Goal: Information Seeking & Learning: Learn about a topic

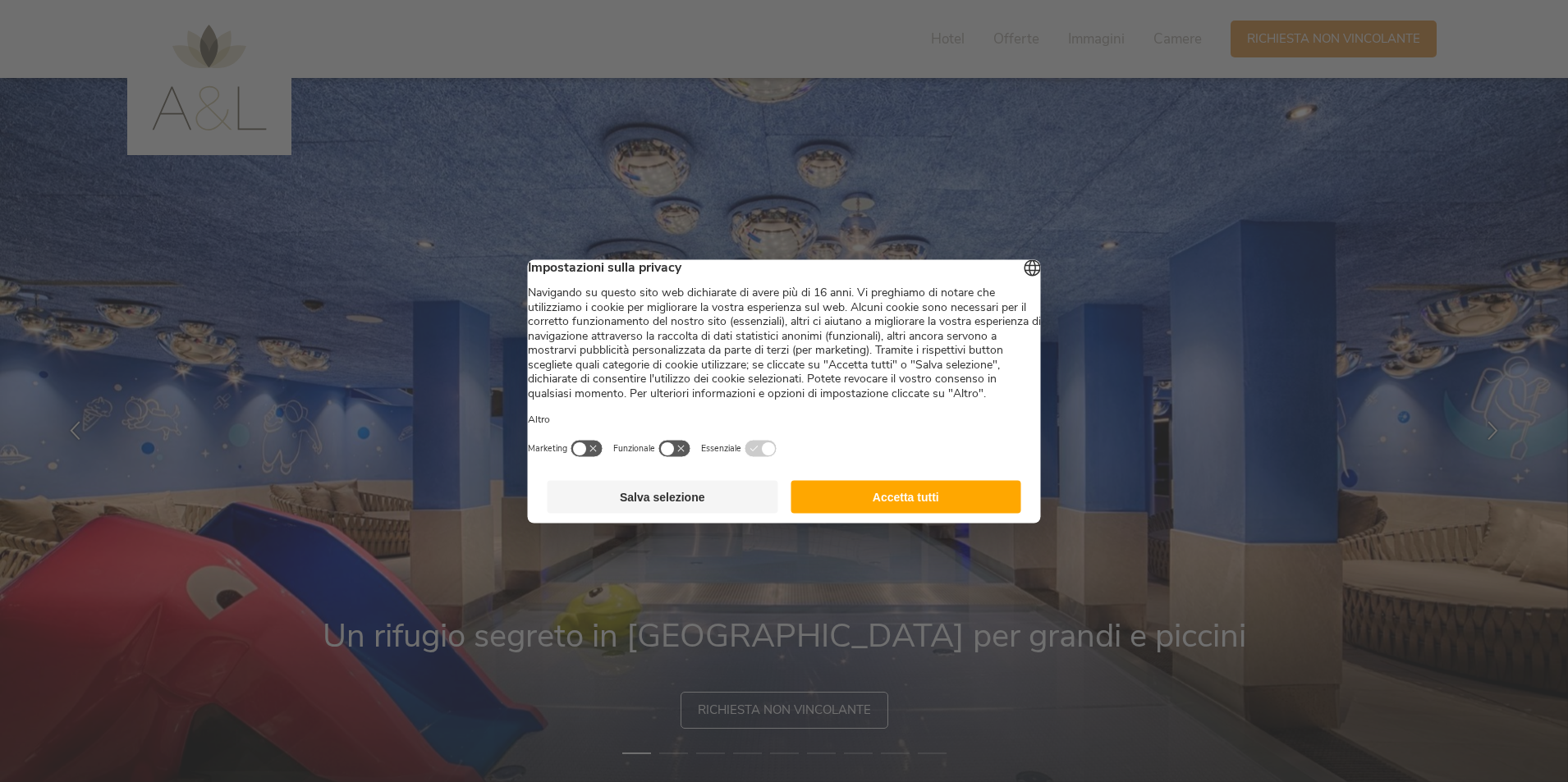
click at [944, 513] on button "Accetta tutti" at bounding box center [906, 496] width 231 height 33
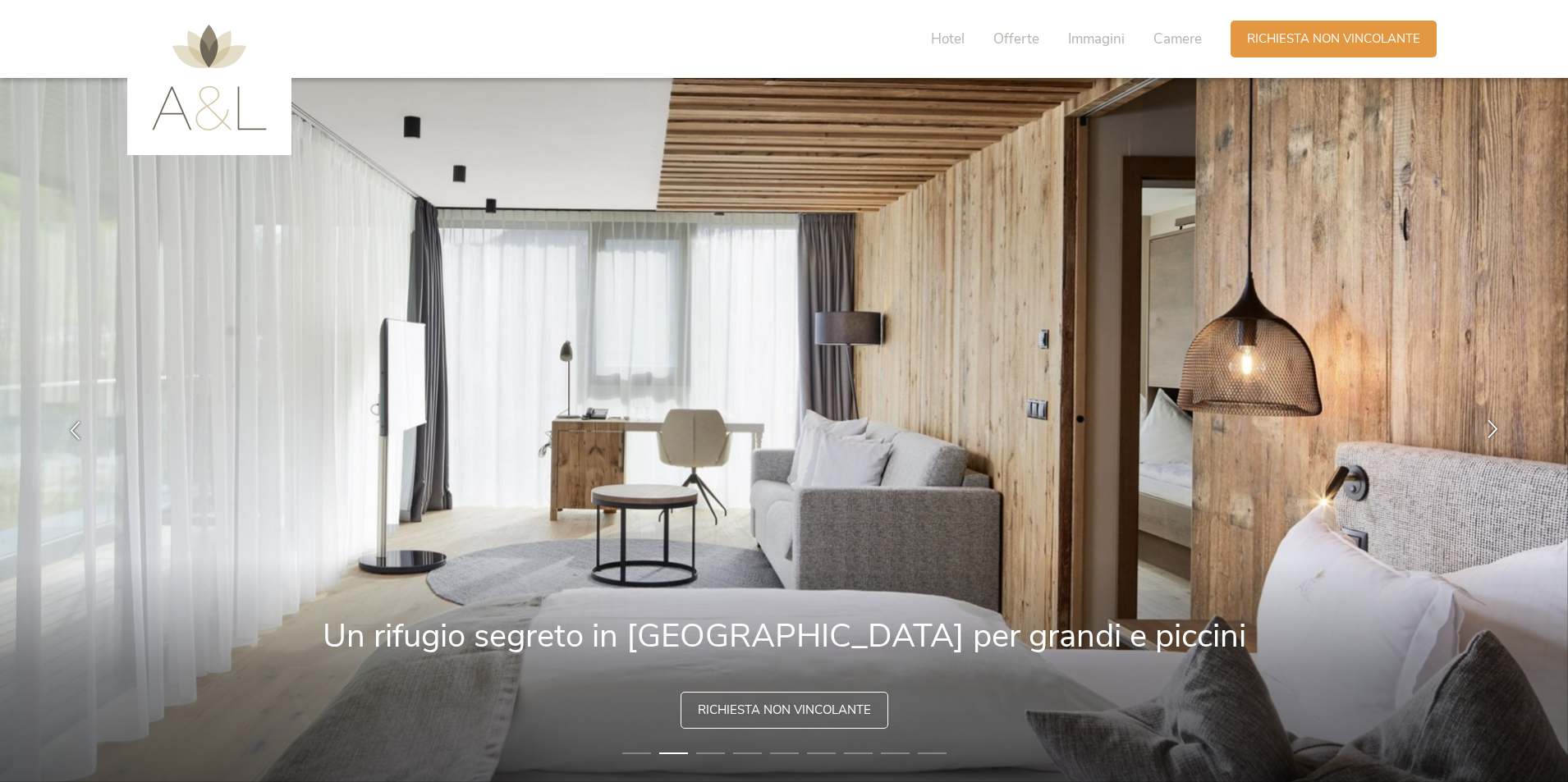
click at [1488, 425] on icon at bounding box center [1493, 428] width 19 height 19
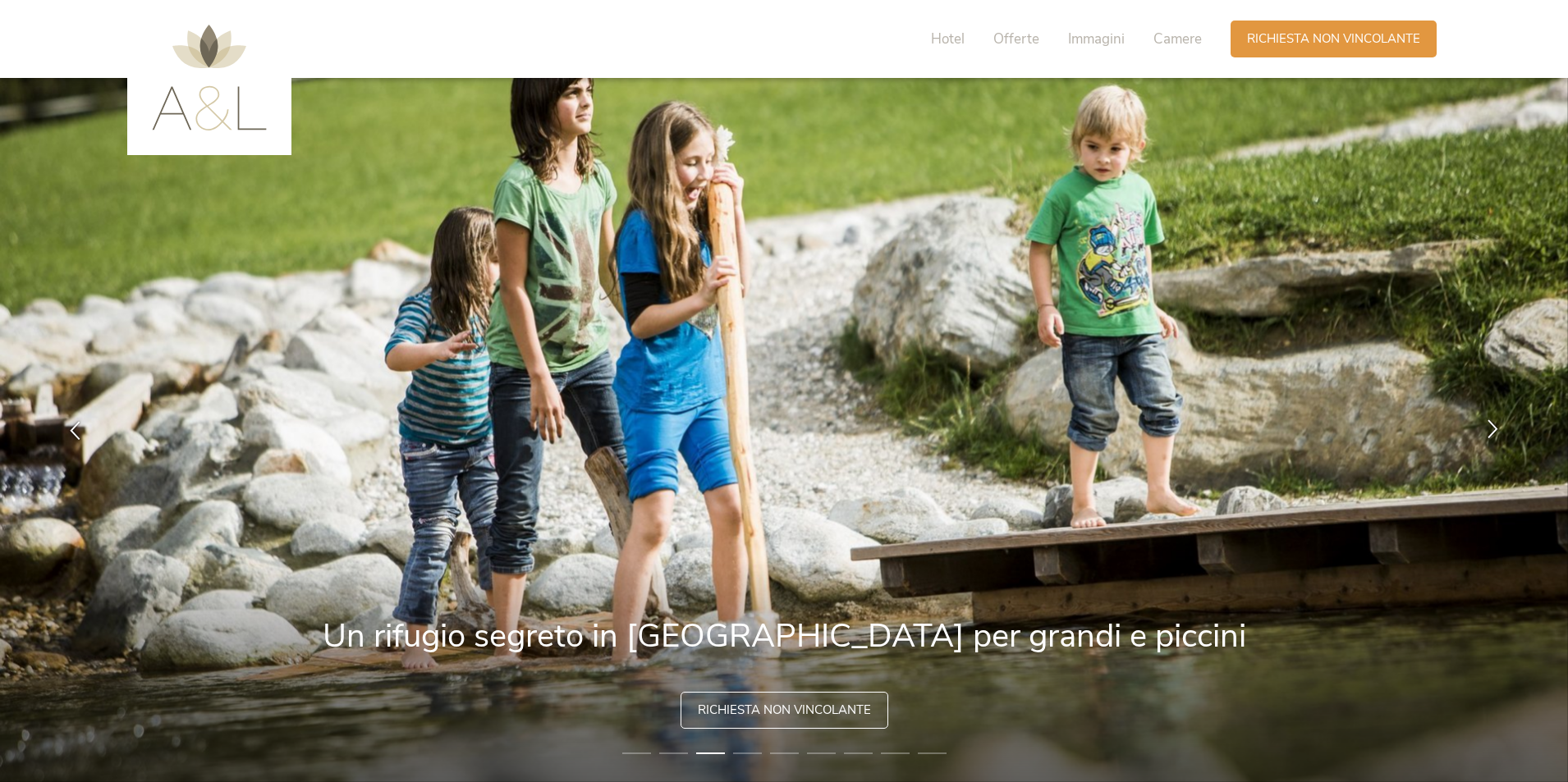
click at [1488, 425] on icon at bounding box center [1493, 428] width 19 height 19
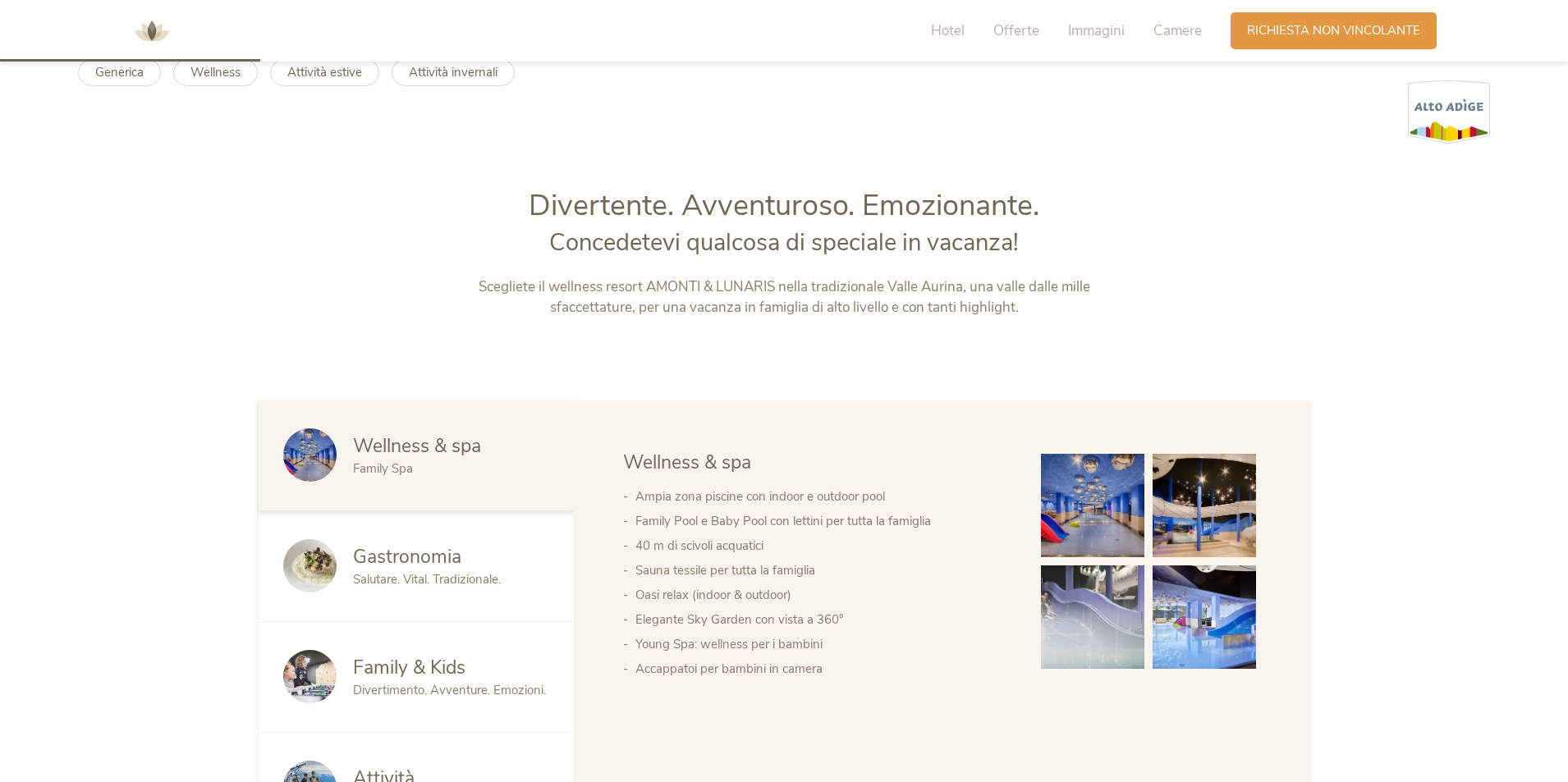
scroll to position [821, 0]
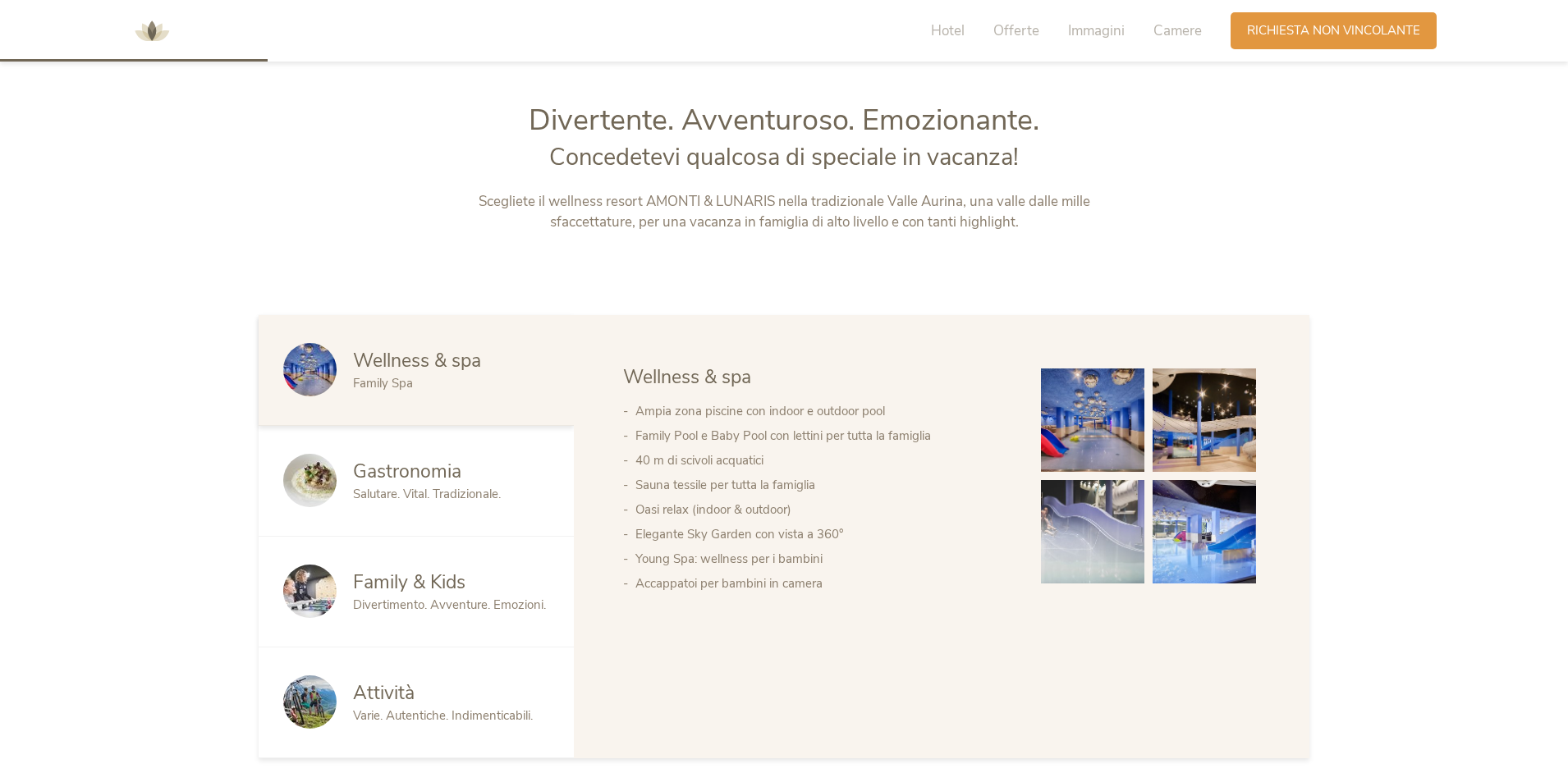
click at [1224, 527] on img at bounding box center [1204, 531] width 104 height 104
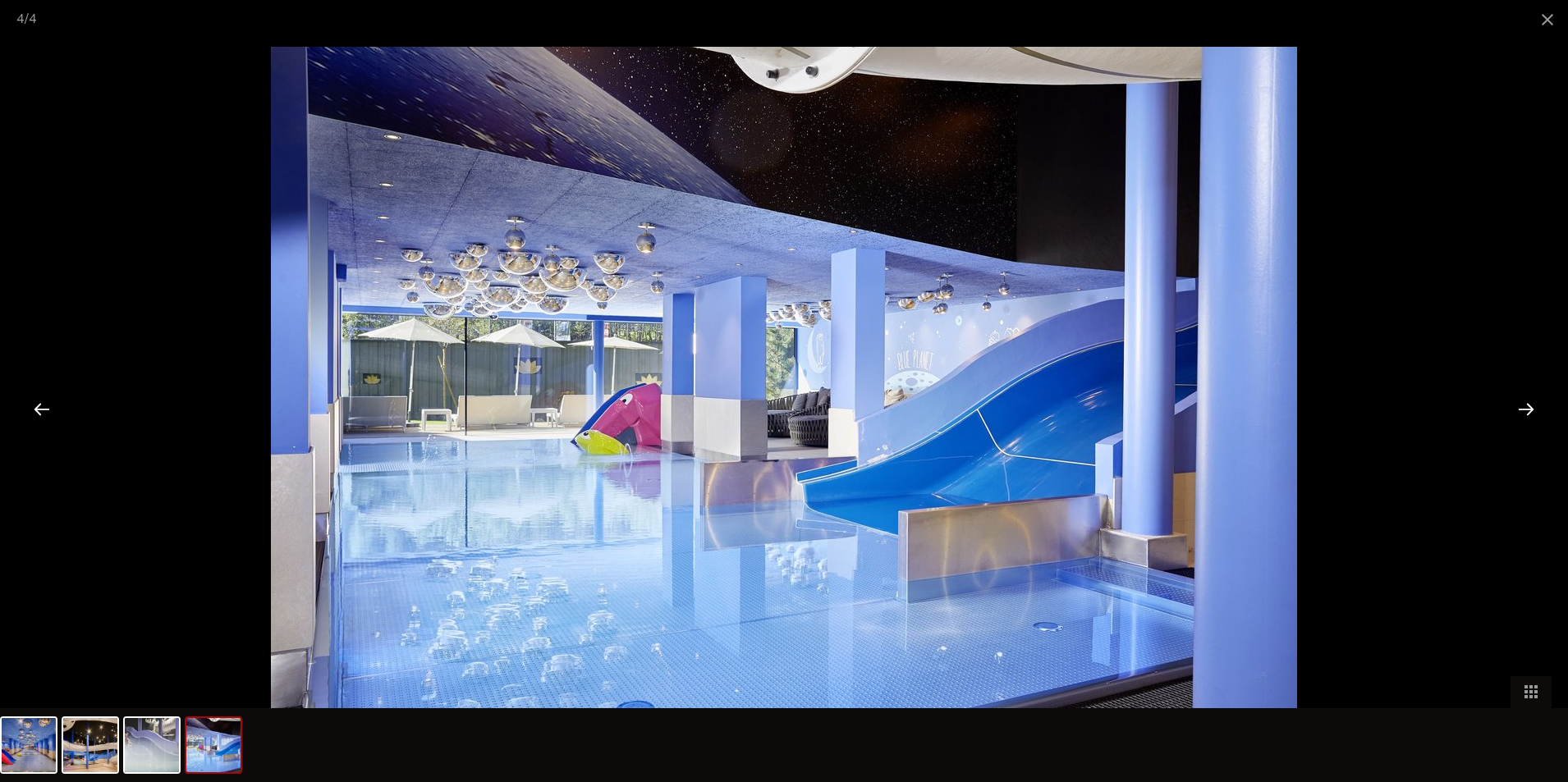
click at [1524, 403] on div at bounding box center [1526, 408] width 51 height 51
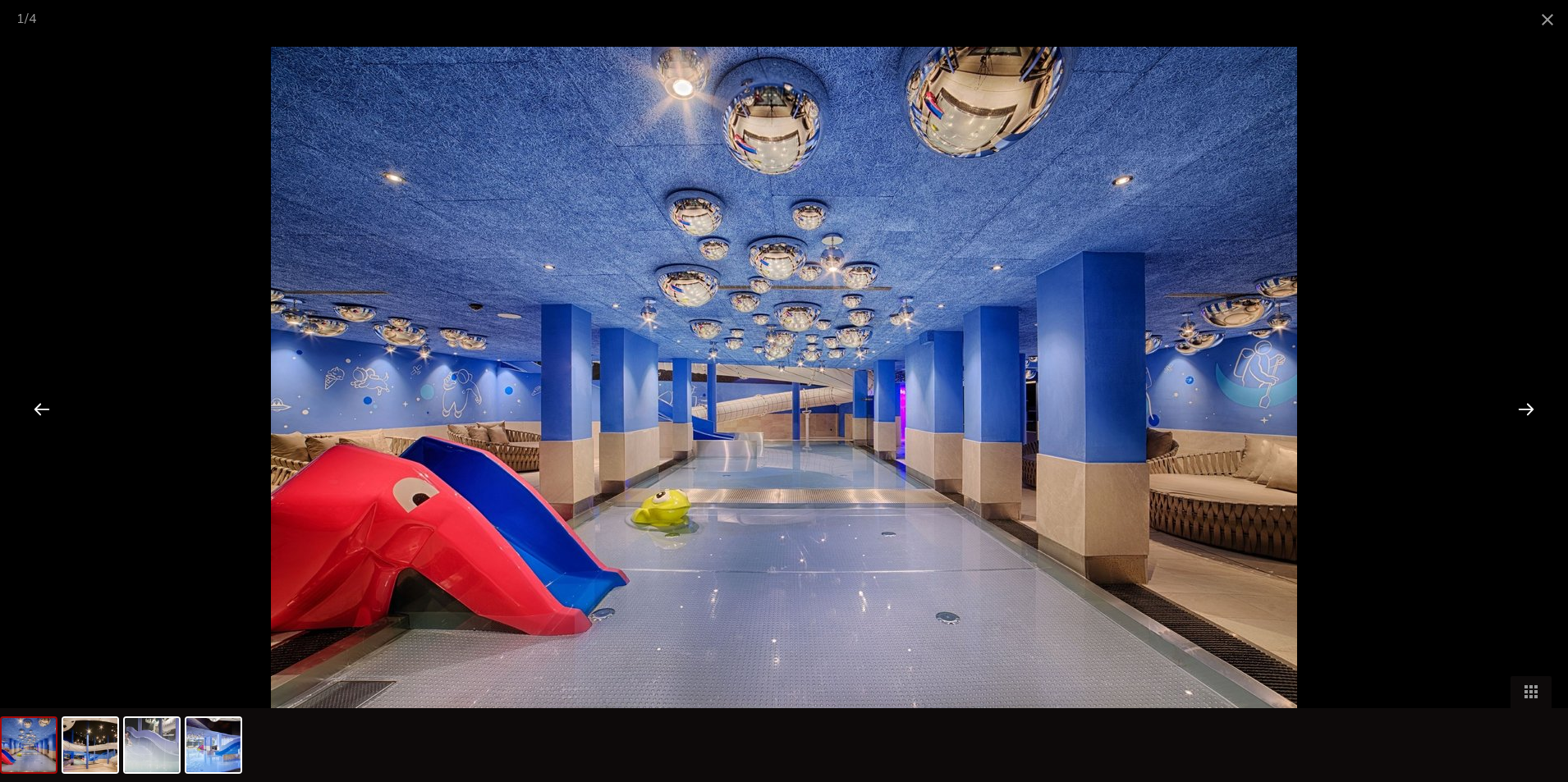
click at [1524, 403] on div at bounding box center [1526, 408] width 51 height 51
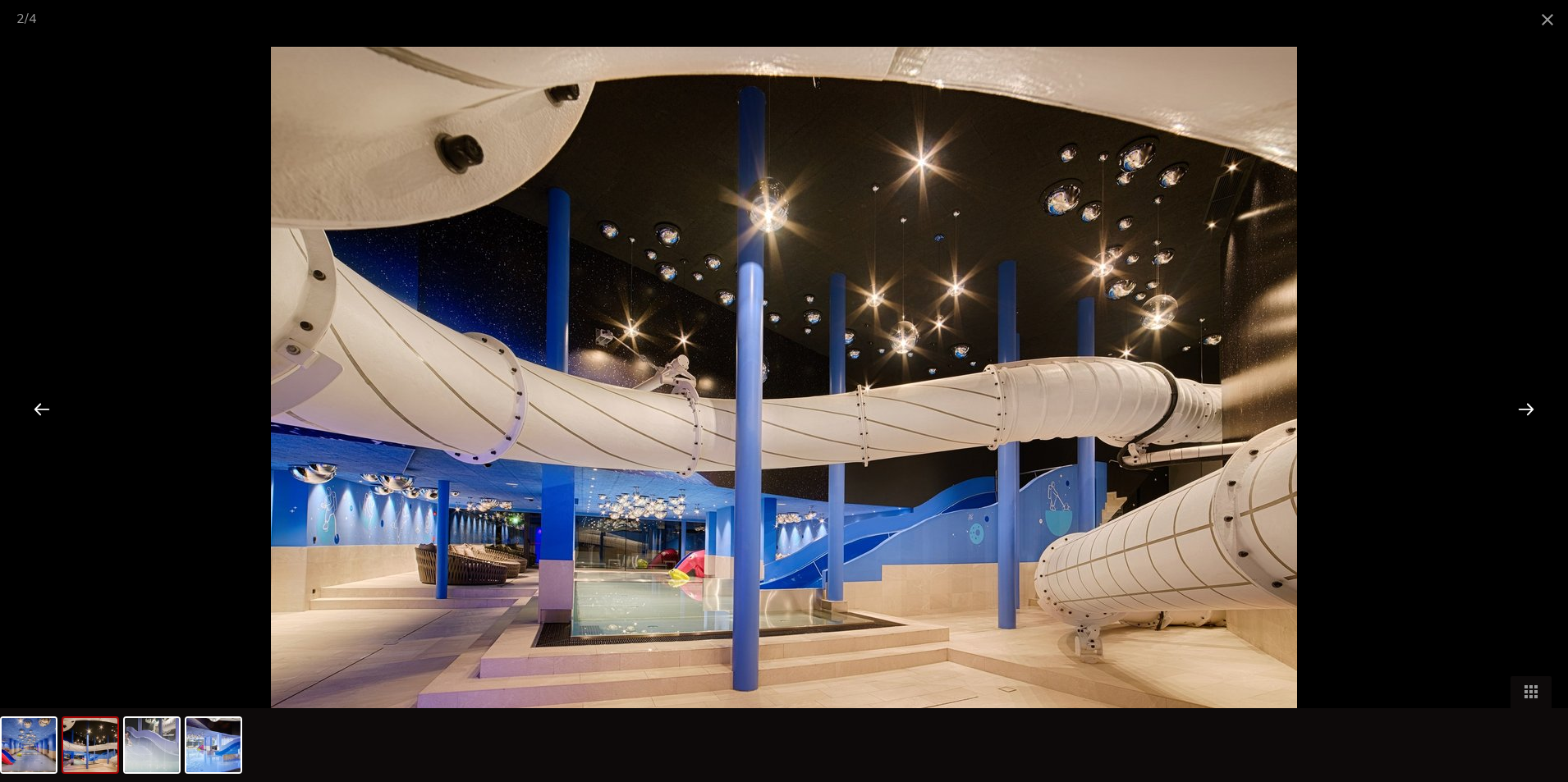
click at [1524, 403] on div at bounding box center [1526, 408] width 51 height 51
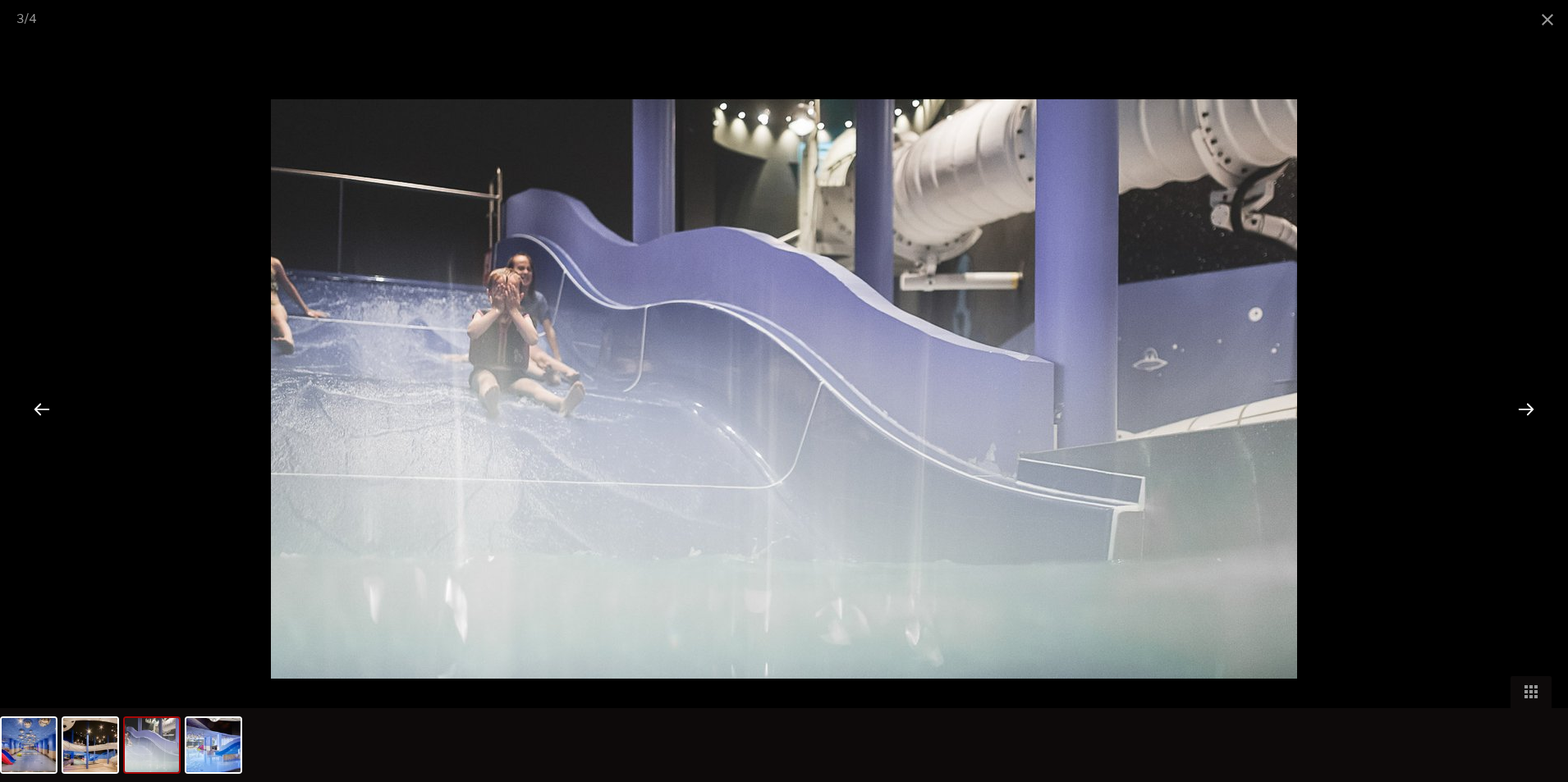
click at [1524, 403] on div at bounding box center [1526, 408] width 51 height 51
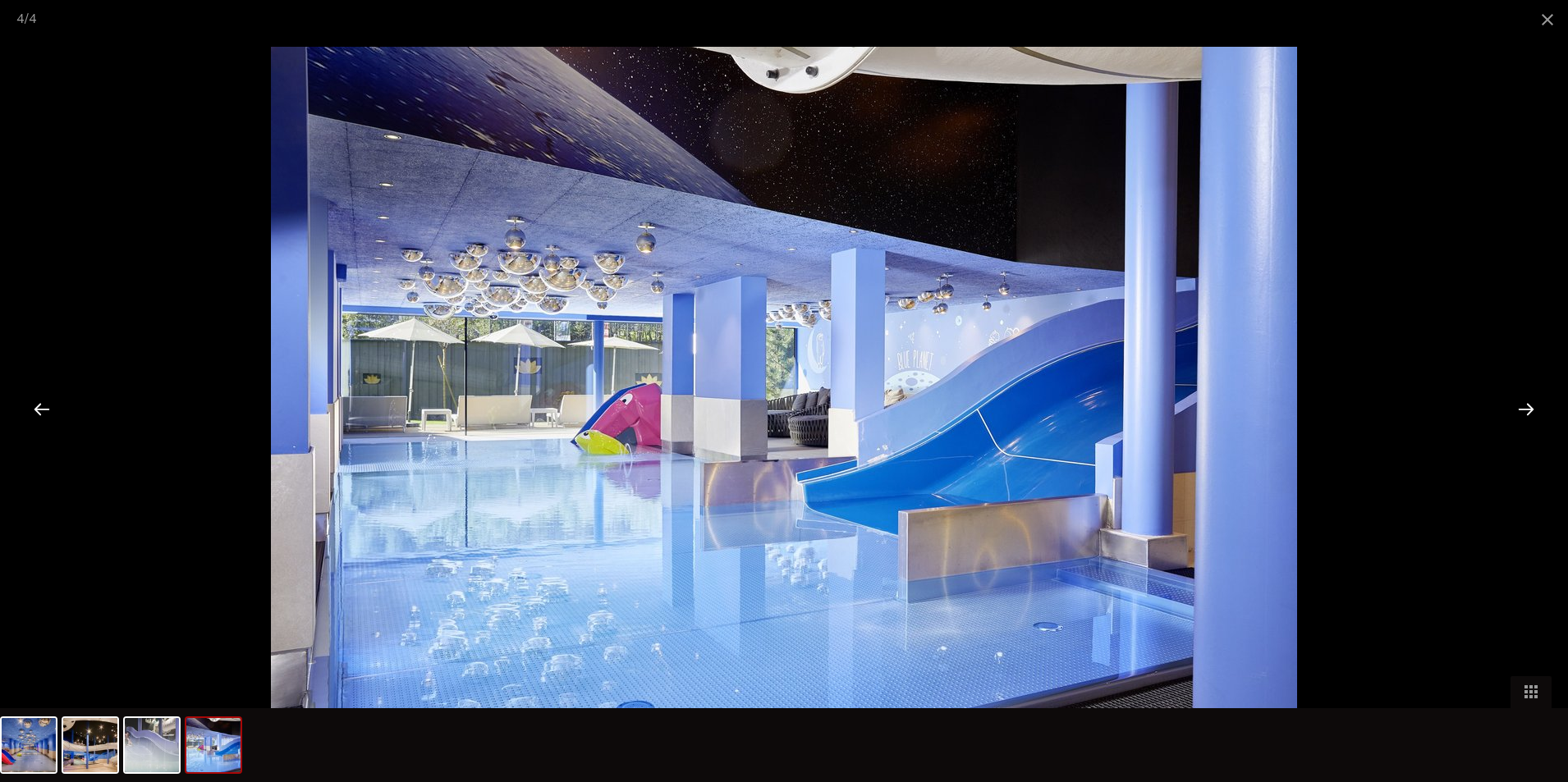
click at [1524, 403] on div at bounding box center [1526, 408] width 51 height 51
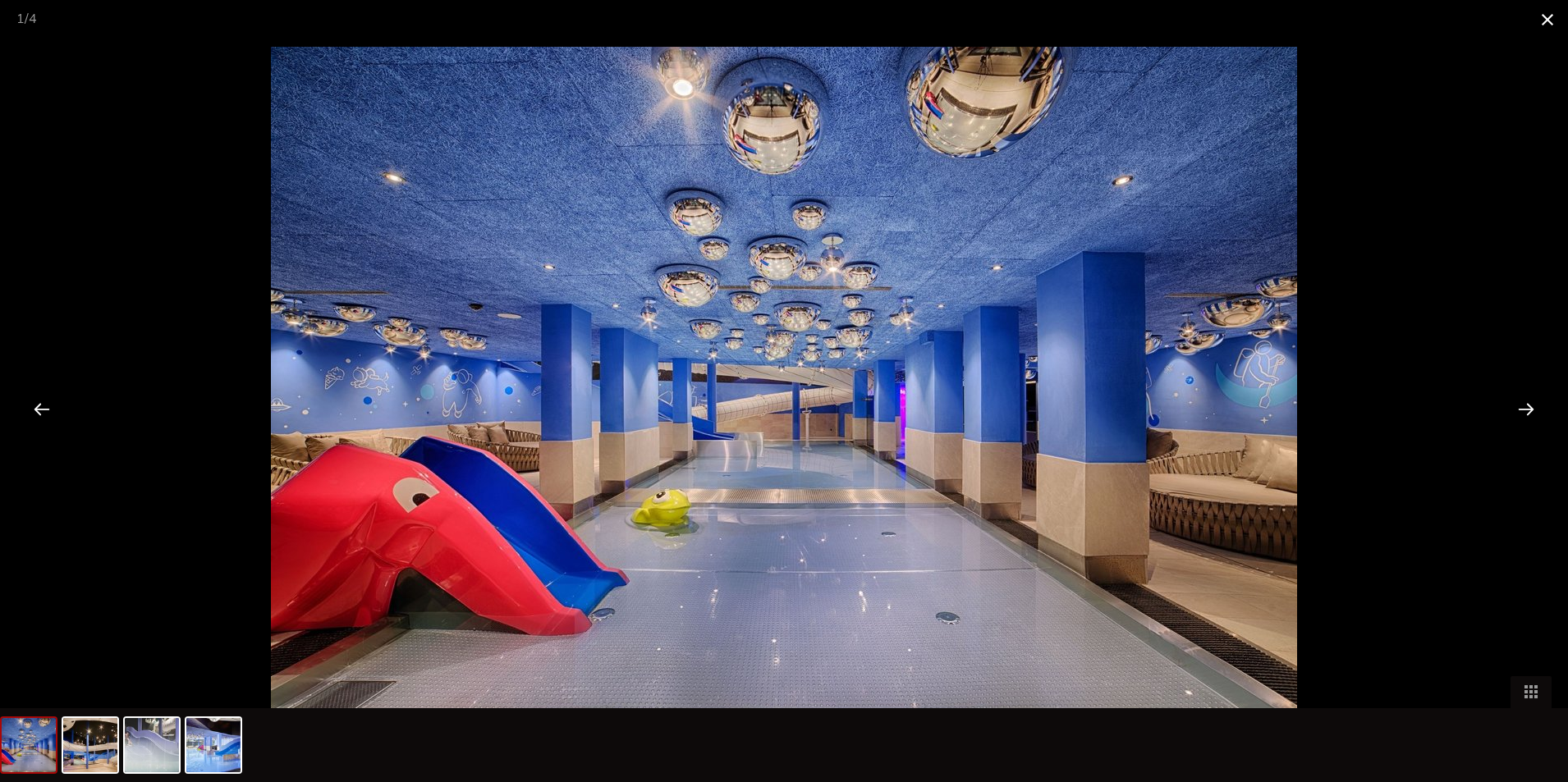
click at [1548, 15] on span at bounding box center [1548, 19] width 41 height 39
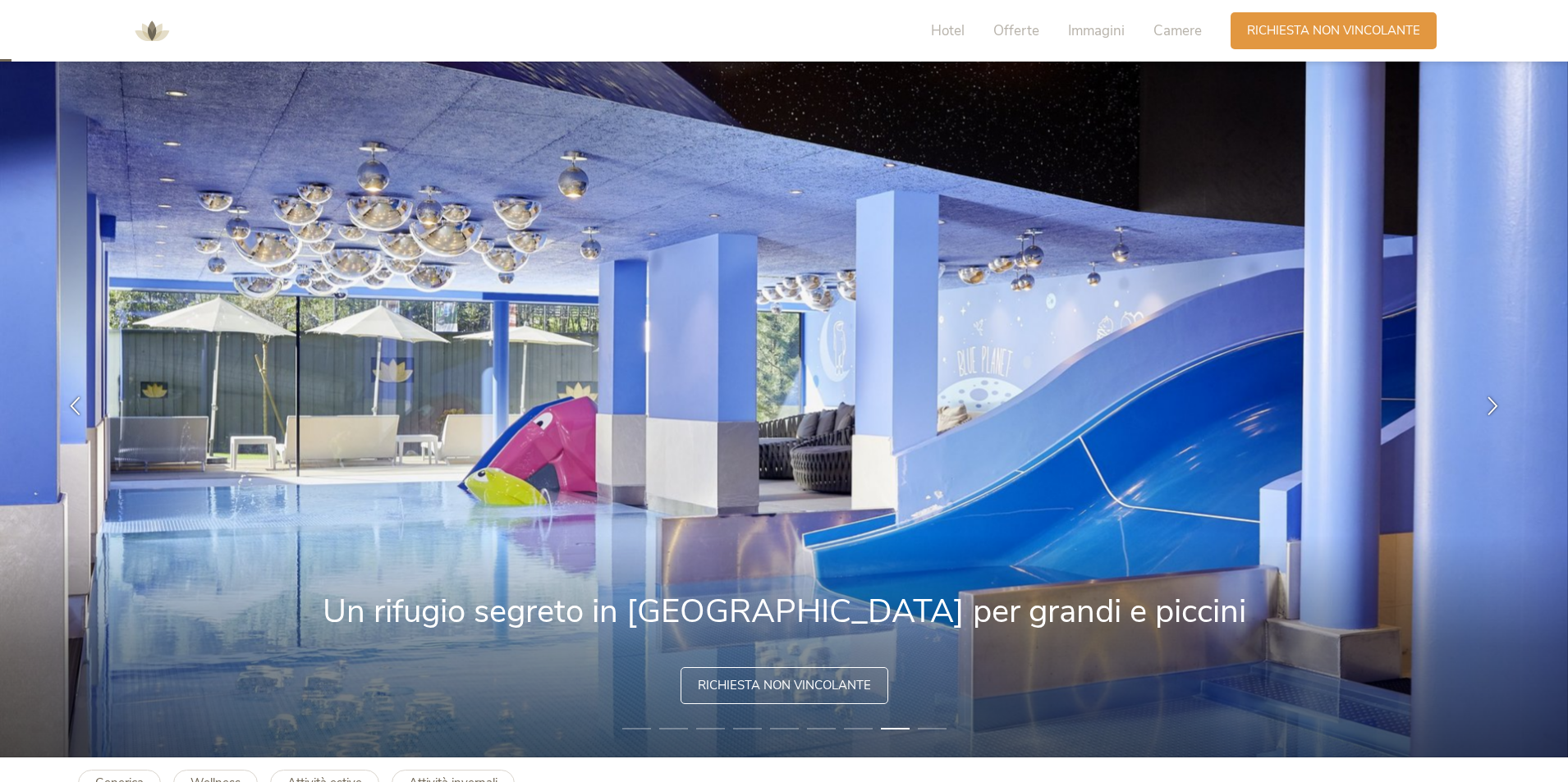
scroll to position [0, 0]
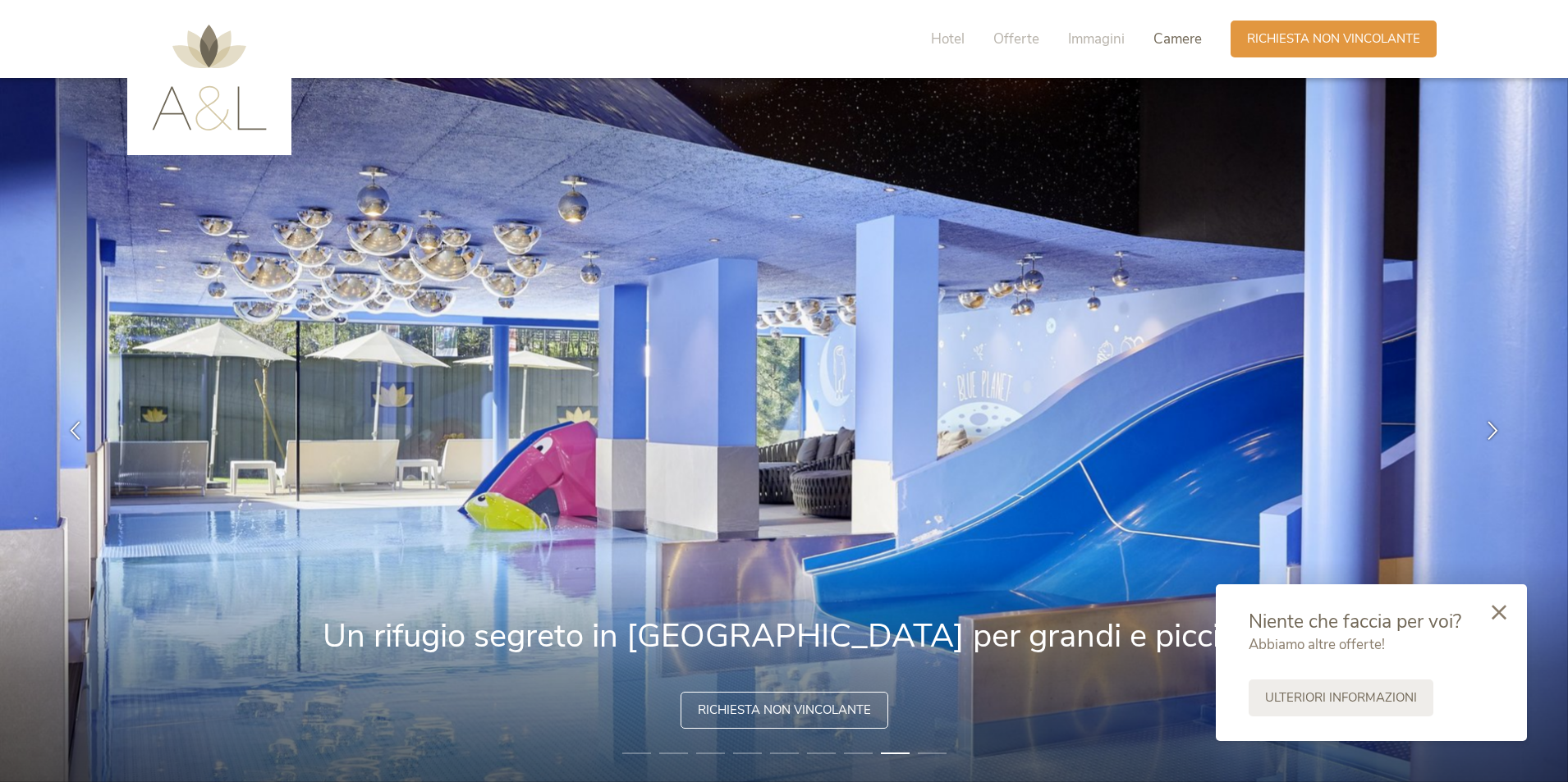
click at [1184, 34] on span "Camere" at bounding box center [1178, 39] width 49 height 19
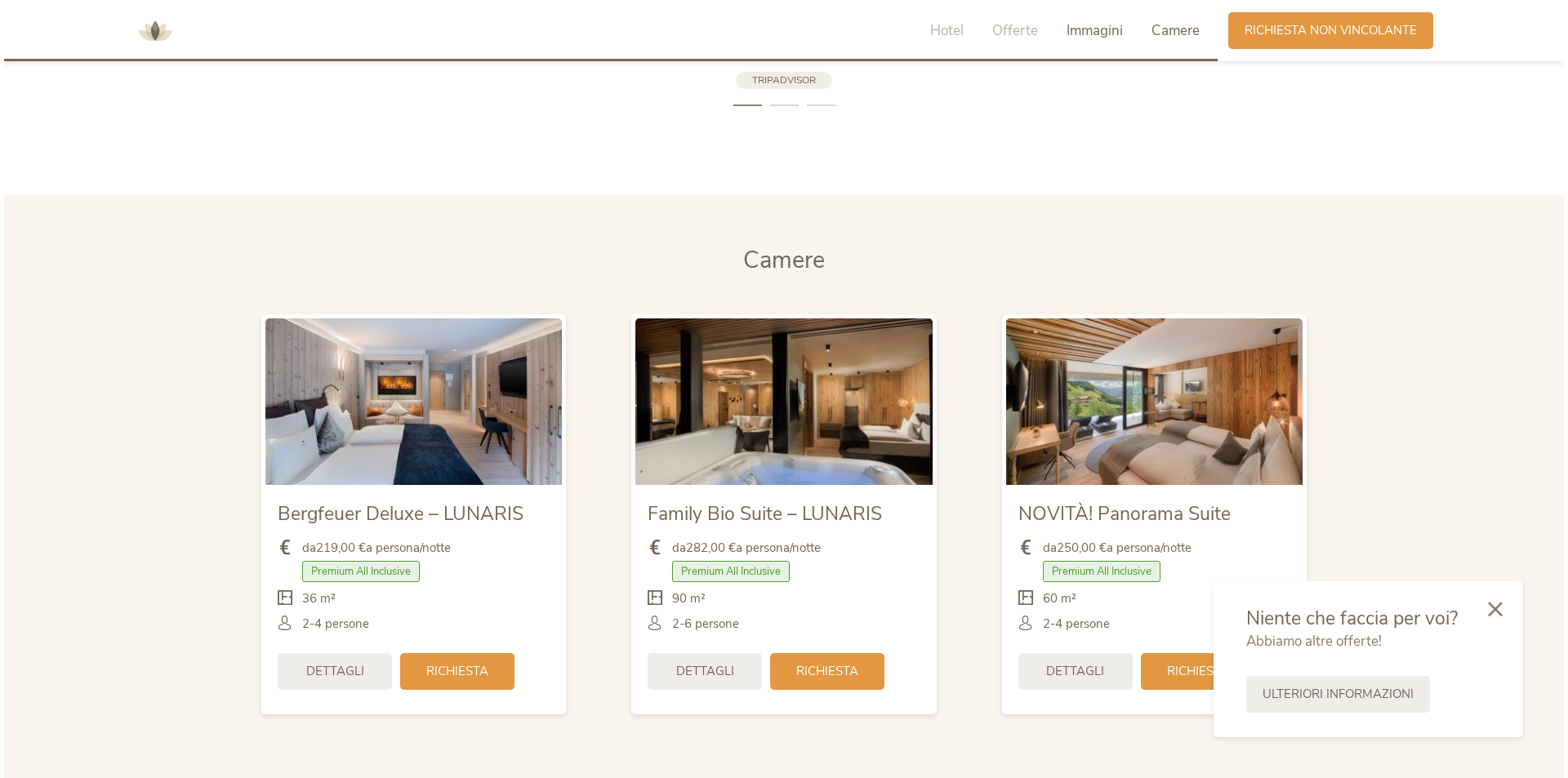
scroll to position [3915, 0]
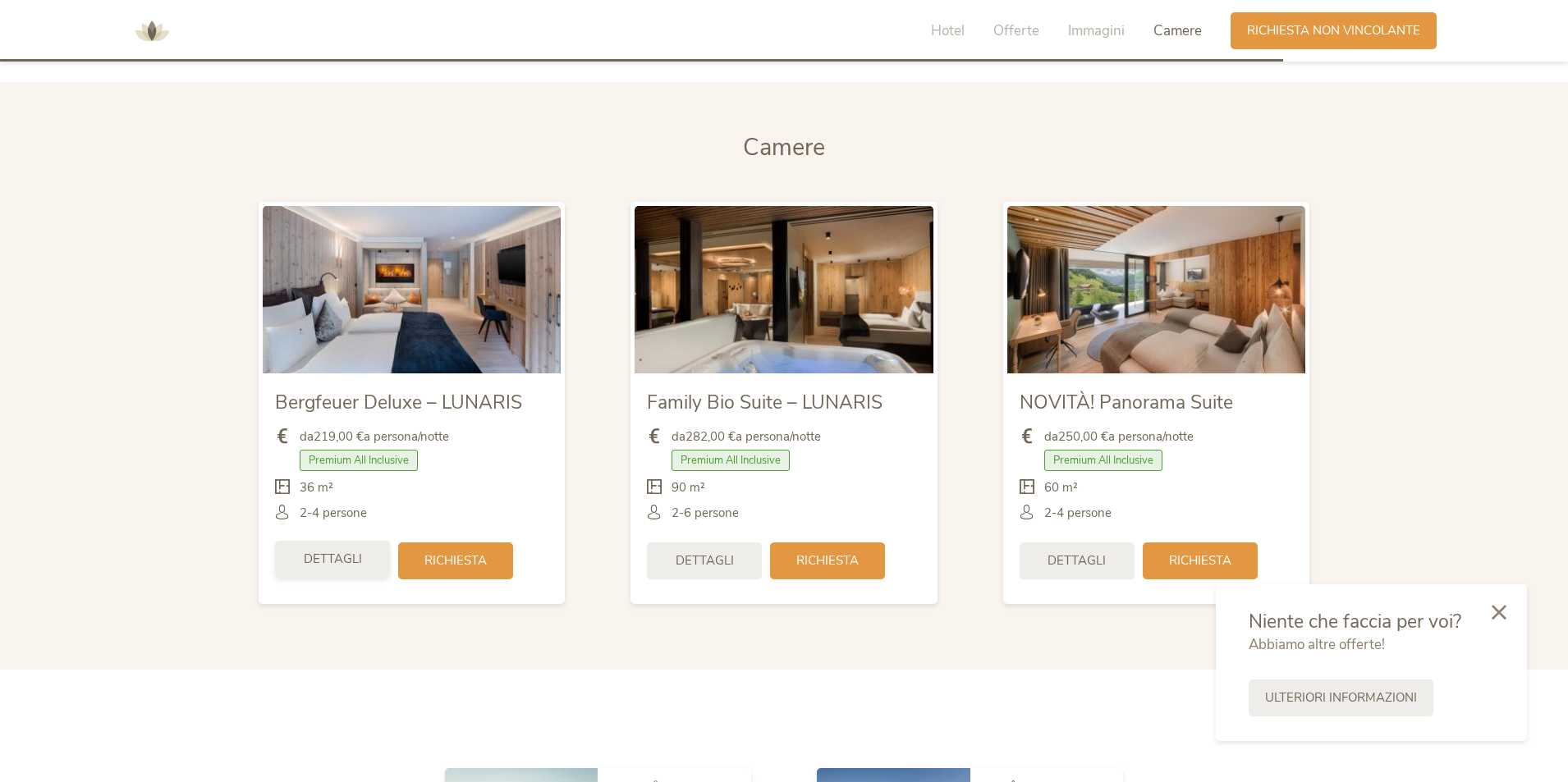
click at [349, 558] on span "Dettagli" at bounding box center [333, 559] width 58 height 17
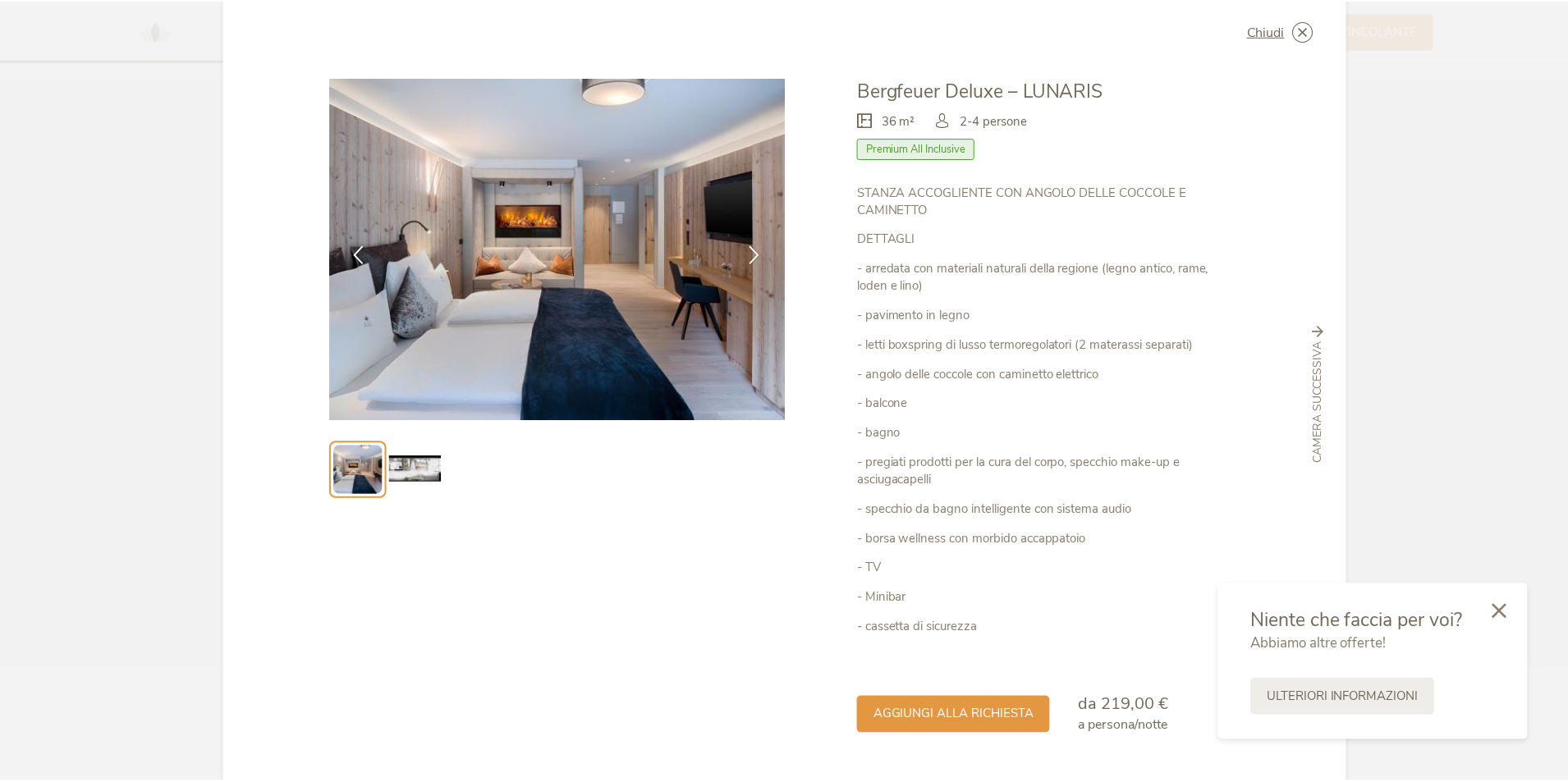
scroll to position [0, 0]
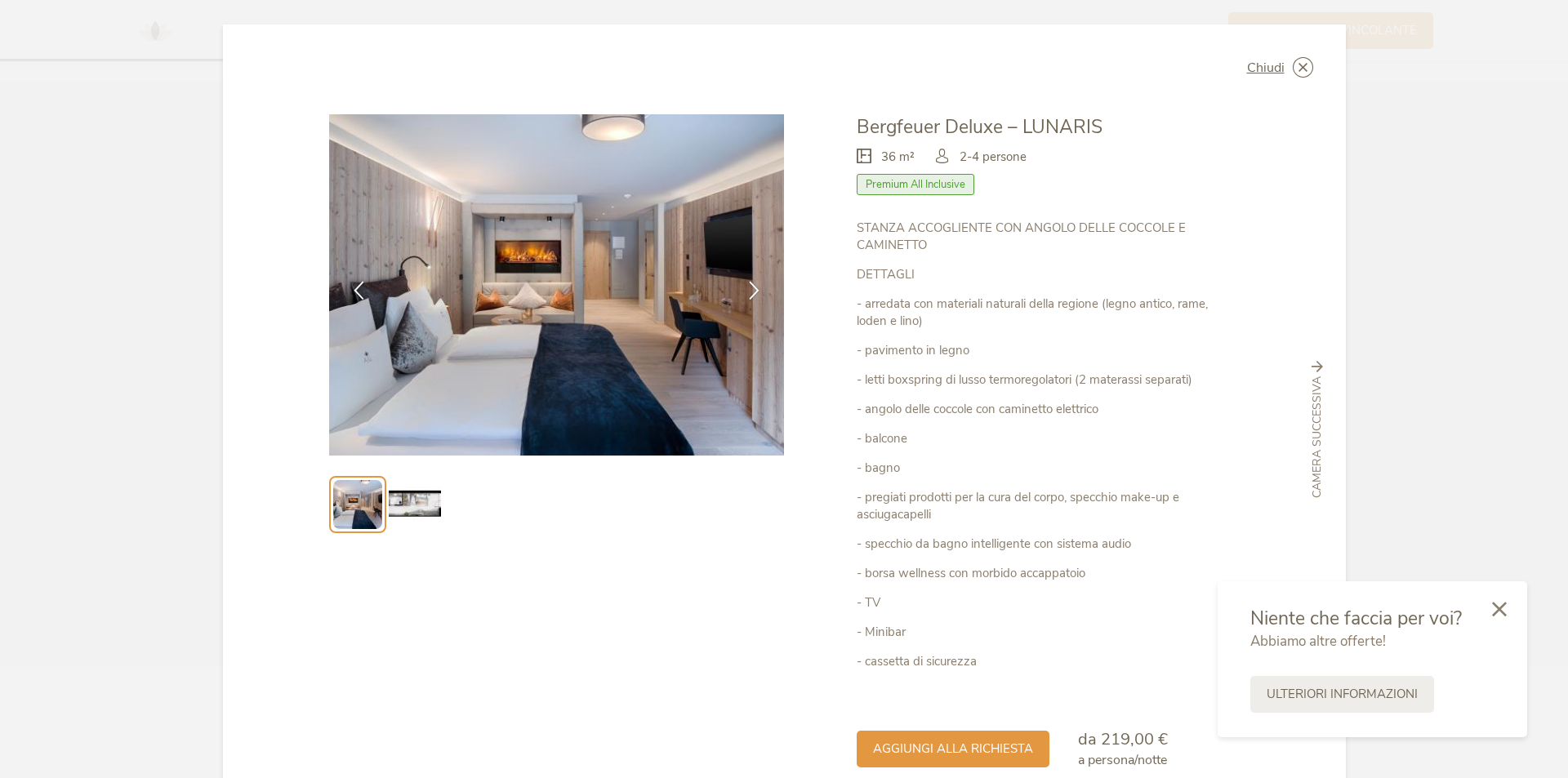
click at [913, 183] on span "Premium All Inclusive" at bounding box center [916, 184] width 117 height 21
click at [1294, 64] on icon at bounding box center [1303, 67] width 20 height 20
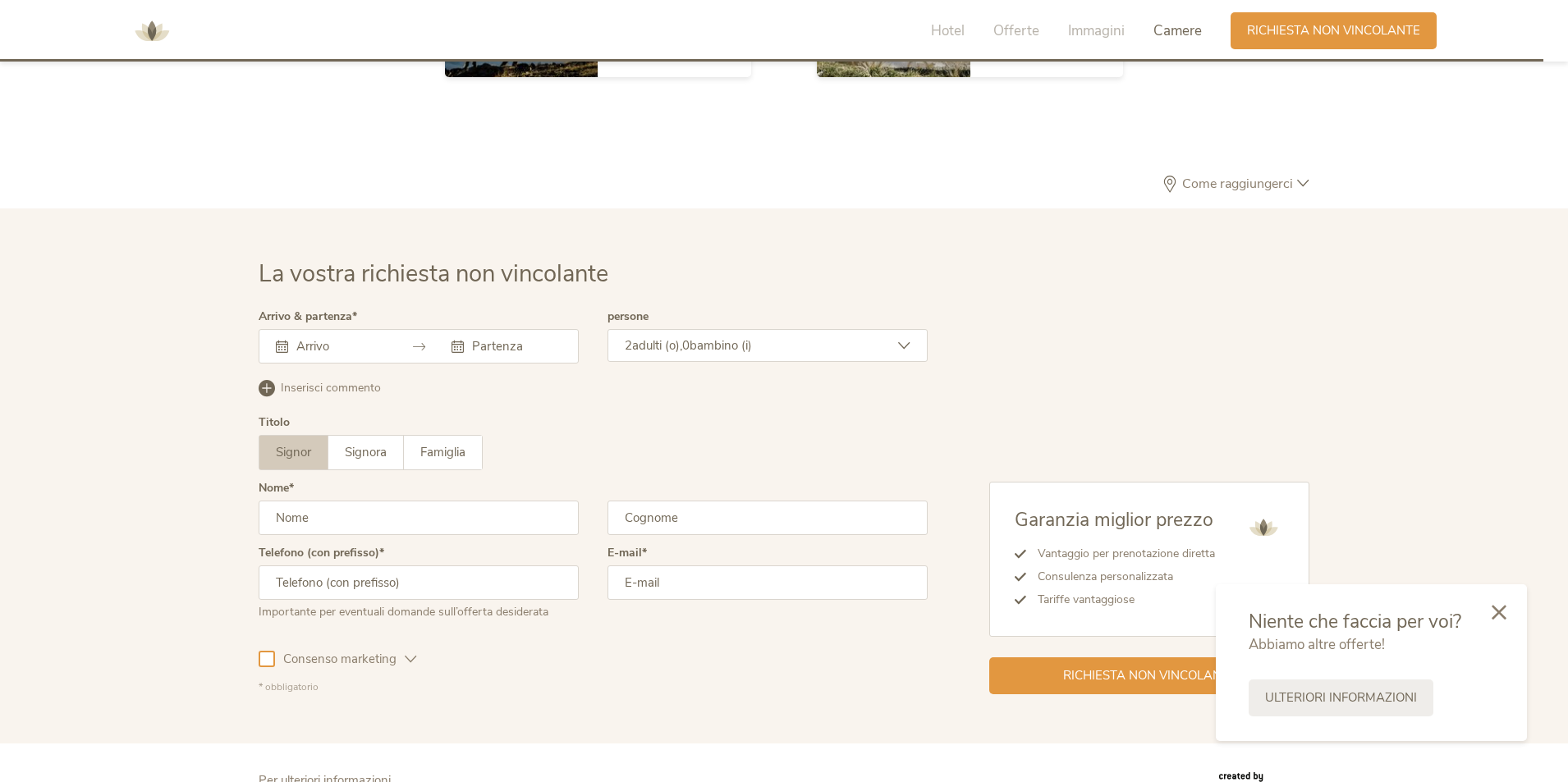
scroll to position [4807, 0]
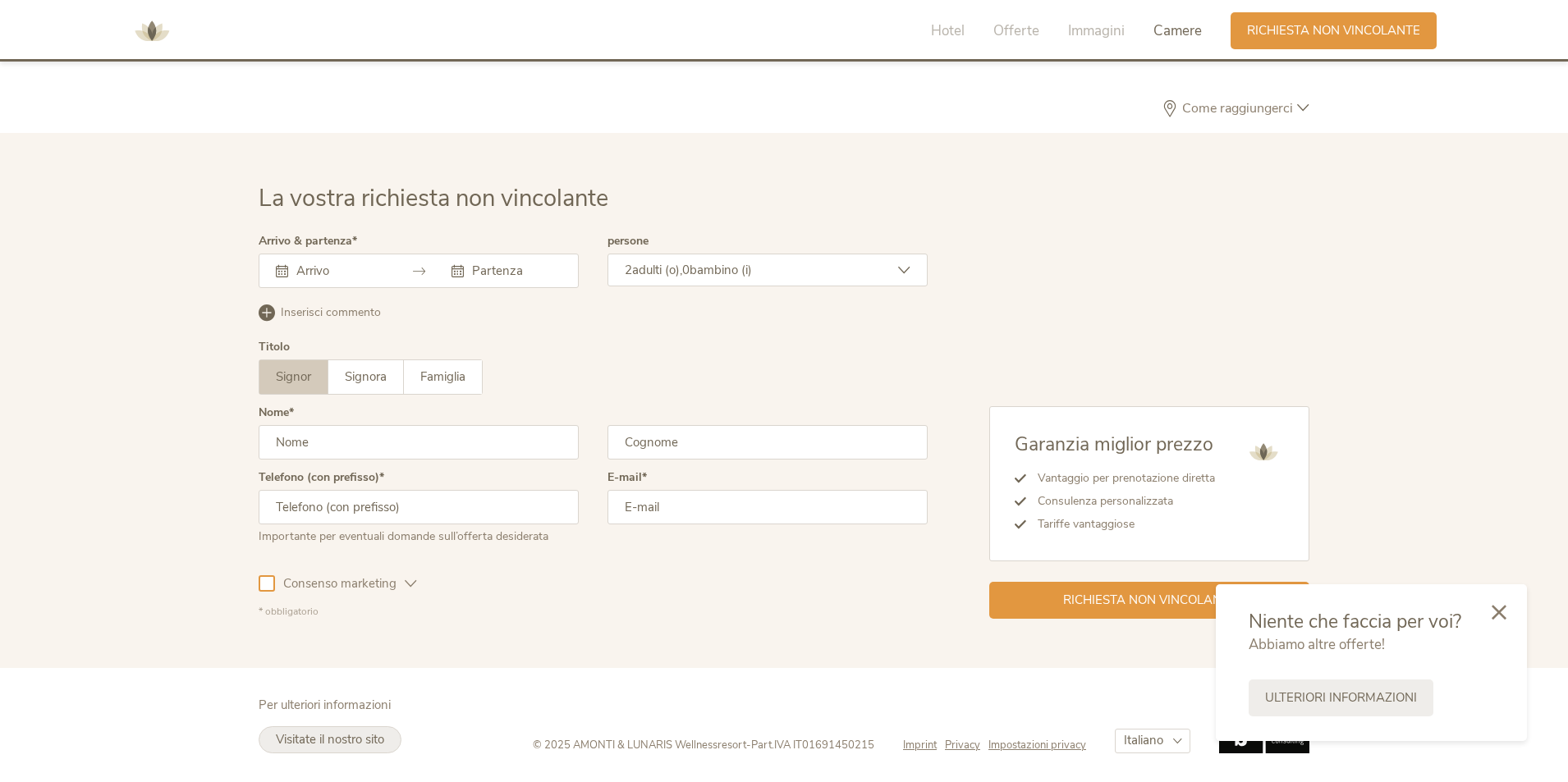
click at [323, 742] on span "Visitate il nostro sito" at bounding box center [330, 740] width 109 height 17
